Goal: Task Accomplishment & Management: Complete application form

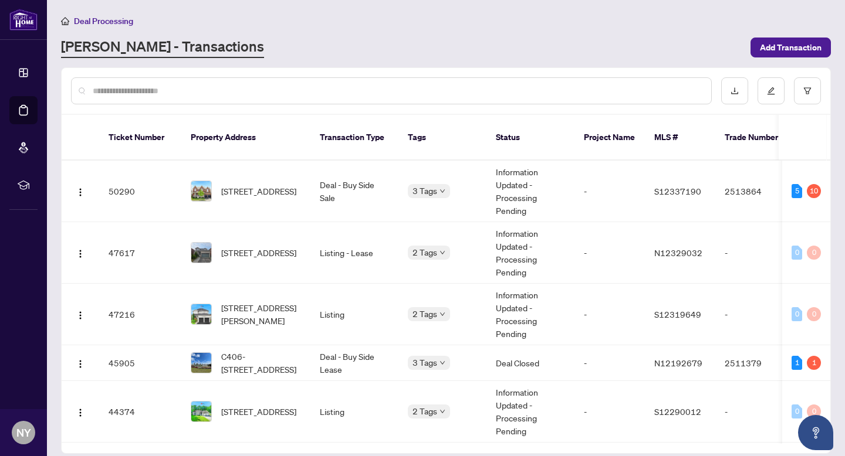
click at [175, 92] on input "text" at bounding box center [397, 90] width 609 height 13
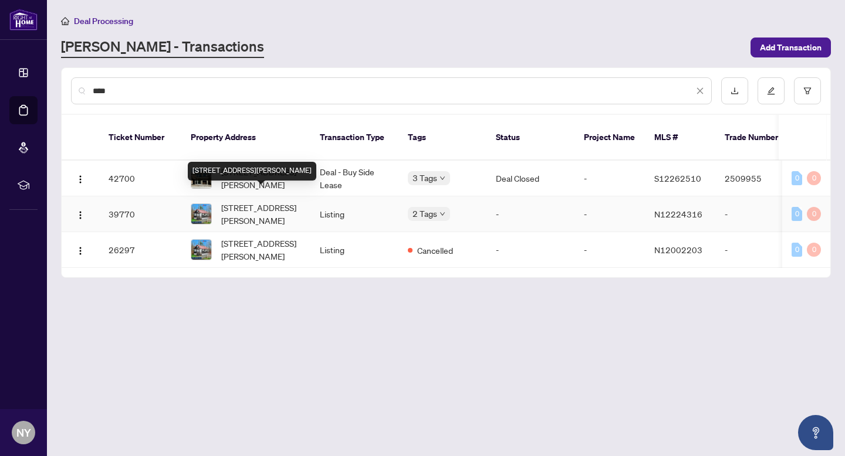
type input "****"
click at [270, 201] on span "[STREET_ADDRESS][PERSON_NAME]" at bounding box center [261, 214] width 80 height 26
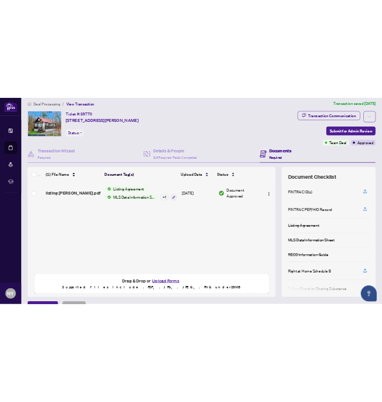
scroll to position [34, 0]
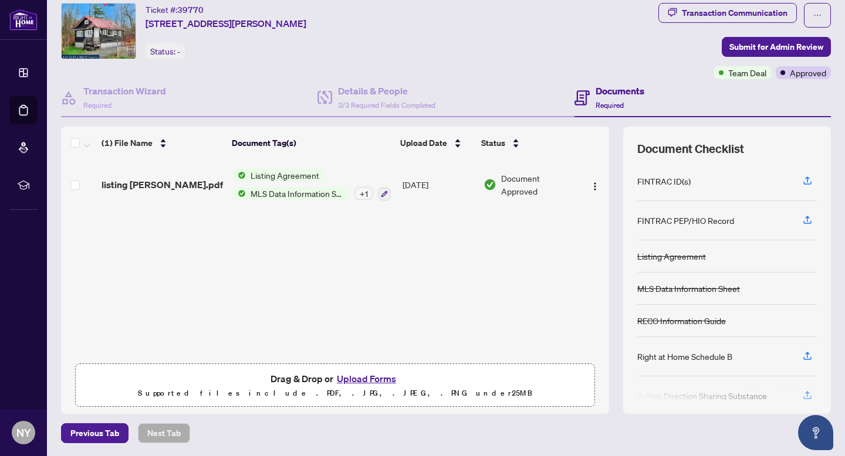
click at [370, 375] on button "Upload Forms" at bounding box center [366, 378] width 66 height 15
click at [374, 371] on button "Upload Forms" at bounding box center [366, 378] width 66 height 15
click at [374, 377] on button "Upload Forms" at bounding box center [366, 378] width 66 height 15
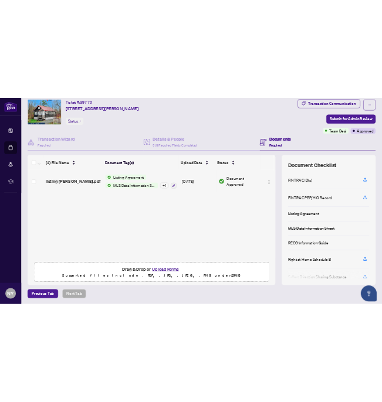
scroll to position [0, 0]
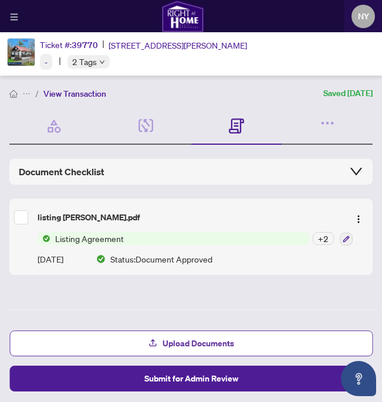
click at [180, 341] on span "Upload Documents" at bounding box center [199, 343] width 72 height 19
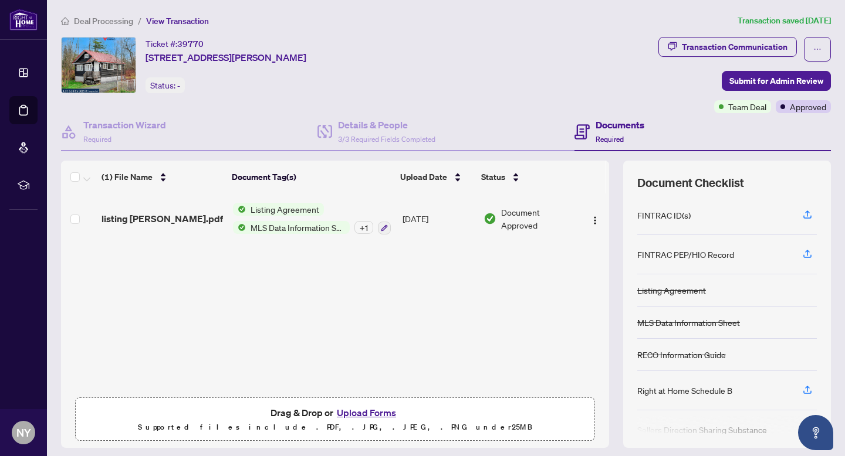
scroll to position [34, 0]
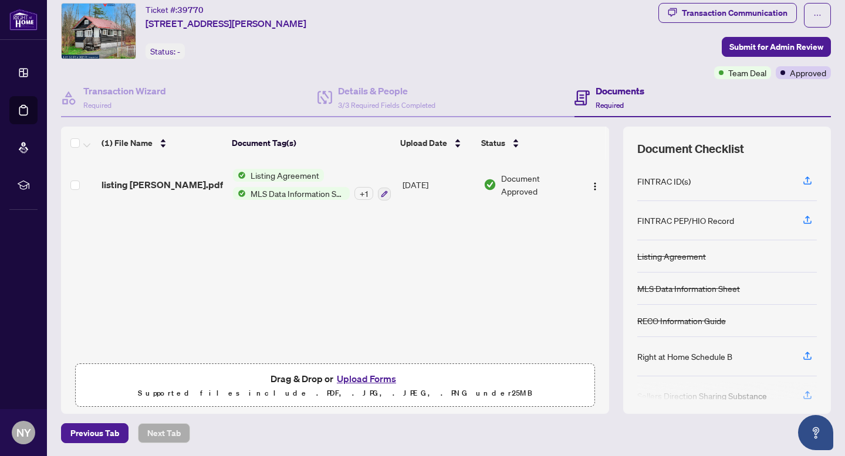
click at [381, 379] on button "Upload Forms" at bounding box center [366, 378] width 66 height 15
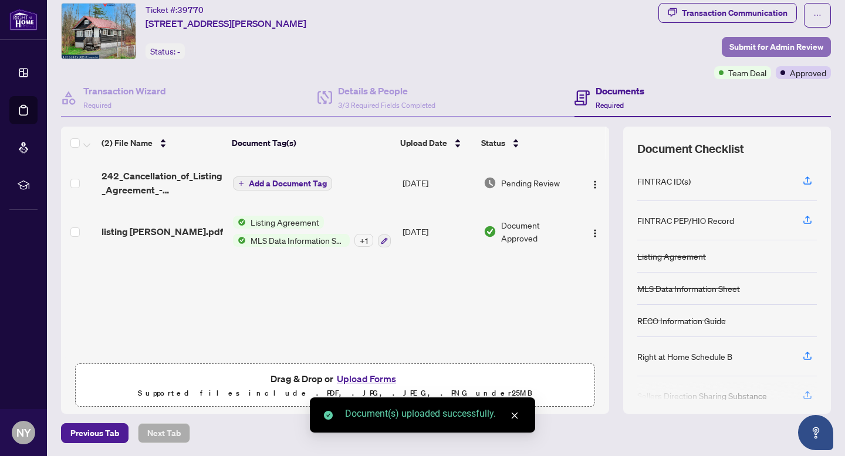
click at [770, 45] on span "Submit for Admin Review" at bounding box center [776, 47] width 94 height 19
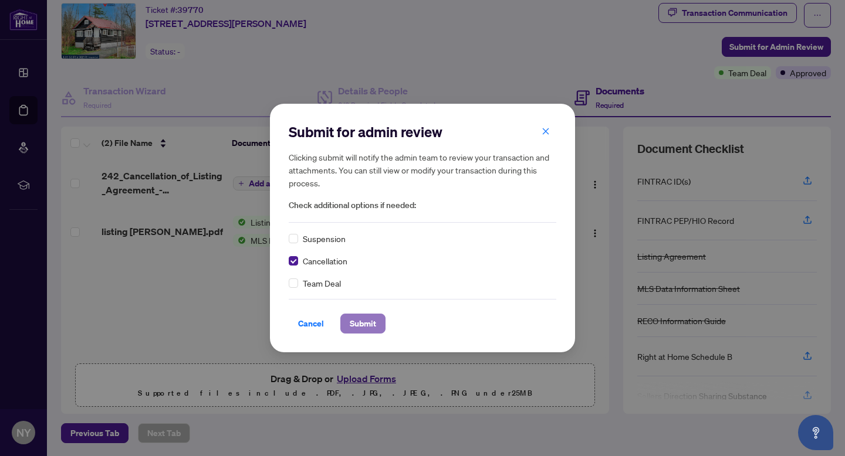
click at [357, 317] on span "Submit" at bounding box center [363, 323] width 26 height 19
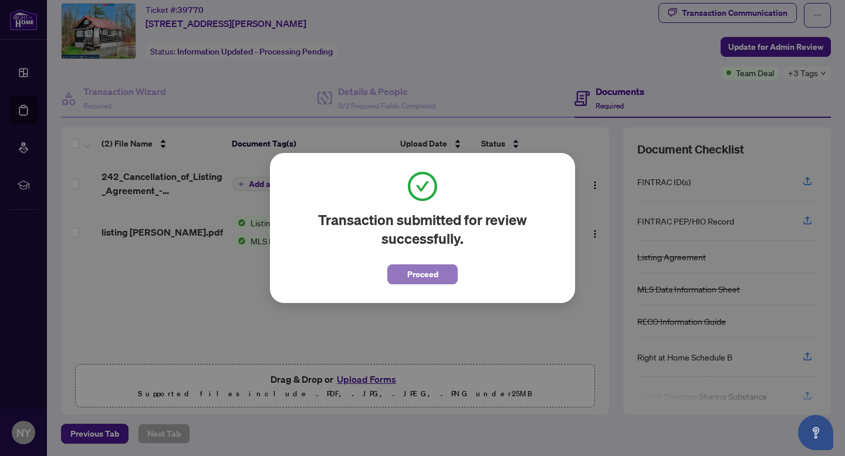
click at [424, 276] on span "Proceed" at bounding box center [422, 274] width 31 height 19
